Goal: Task Accomplishment & Management: Use online tool/utility

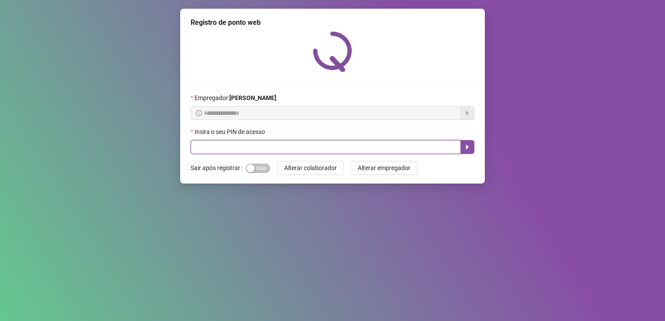
click at [287, 146] on input "text" at bounding box center [326, 147] width 270 height 14
type input "*****"
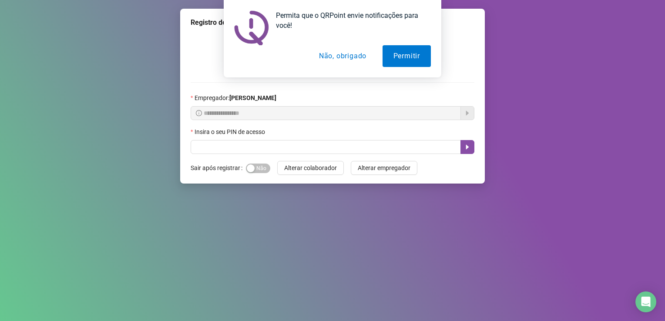
click at [334, 58] on button "Não, obrigado" at bounding box center [342, 56] width 69 height 22
